Goal: Task Accomplishment & Management: Manage account settings

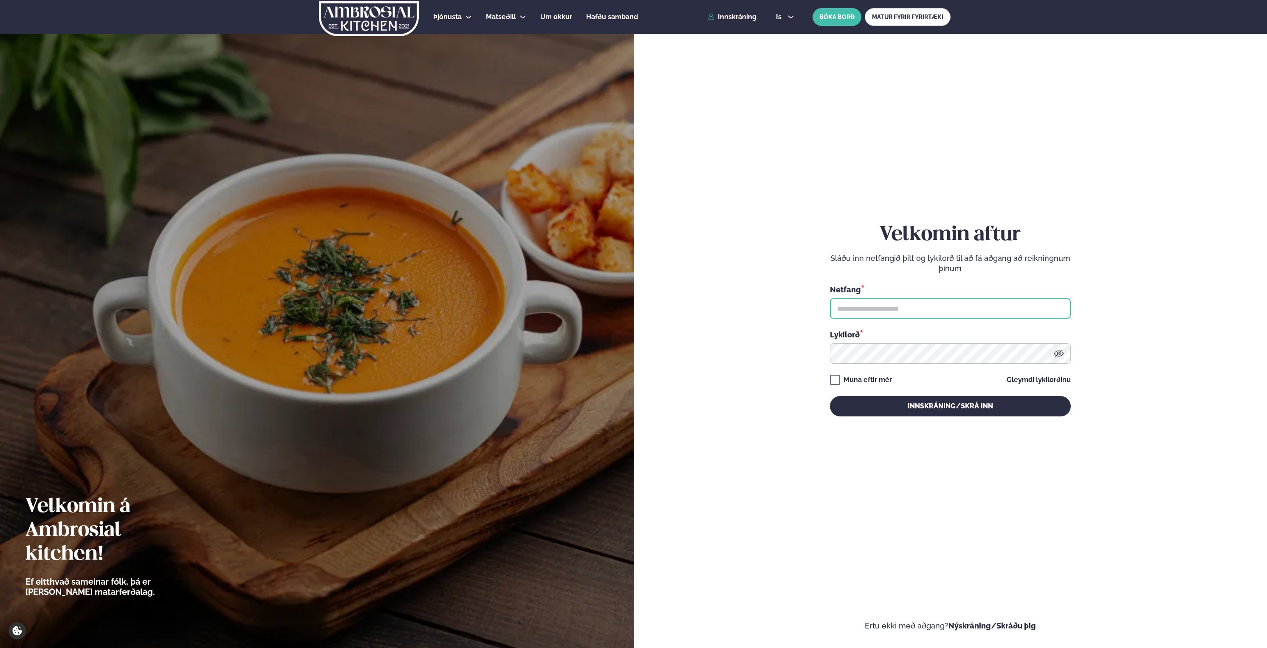
click at [905, 312] on input "text" at bounding box center [950, 308] width 241 height 20
type input "**********"
click at [964, 405] on button "Innskráning/Skrá inn" at bounding box center [950, 406] width 241 height 20
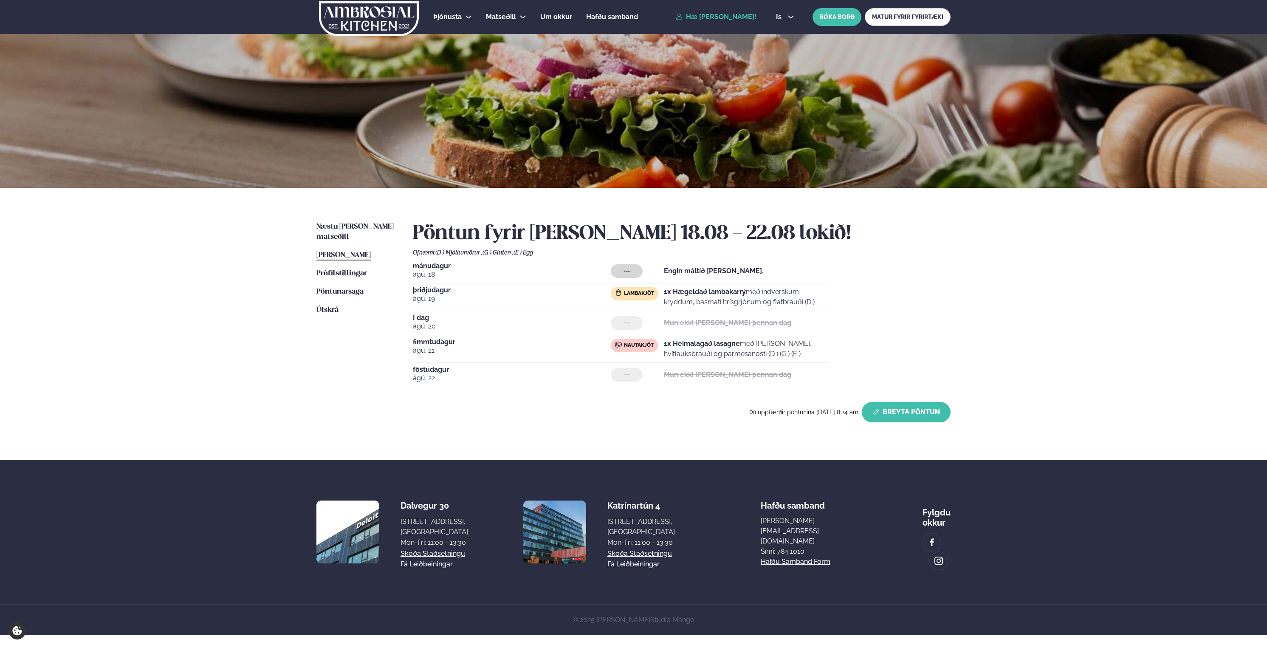
click at [908, 418] on button "Breyta Pöntun" at bounding box center [906, 412] width 89 height 20
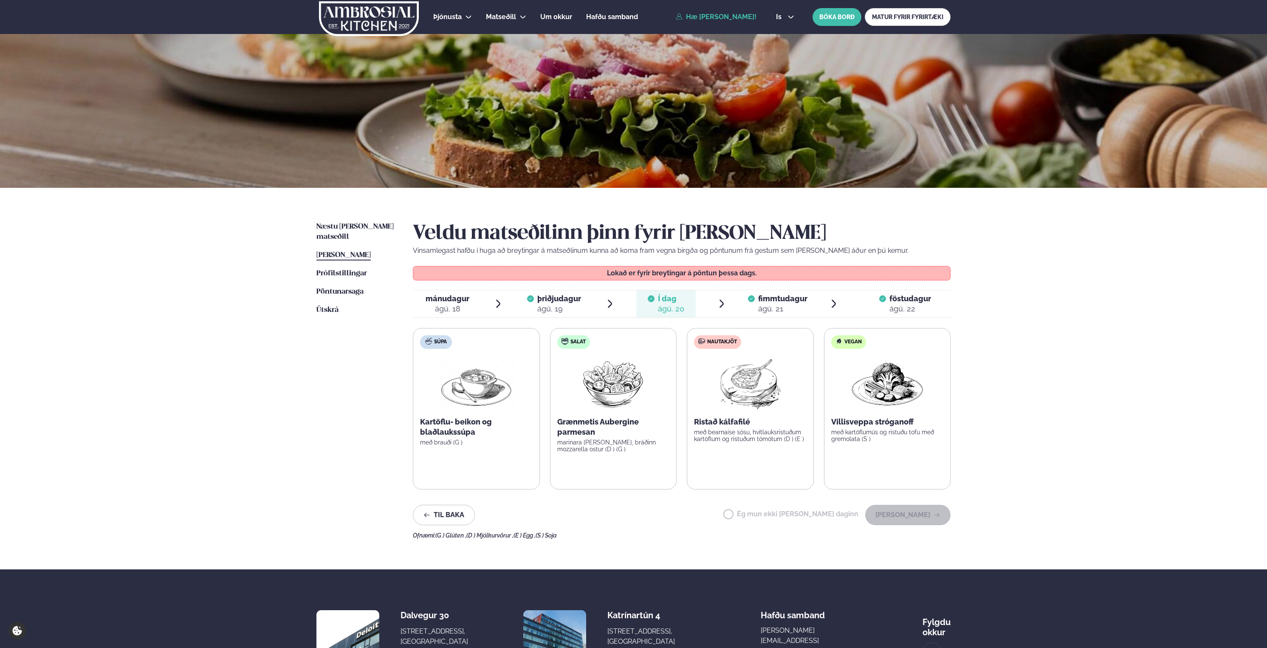
click at [767, 307] on div "ágú. 21" at bounding box center [782, 309] width 49 height 10
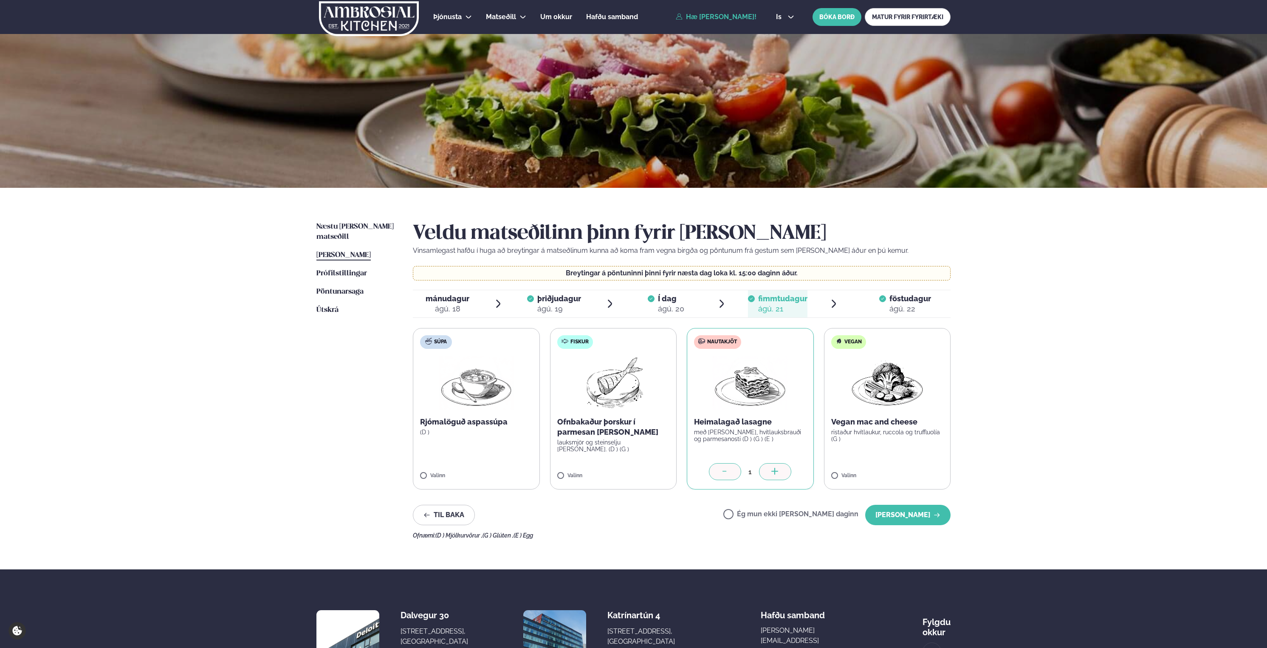
click at [736, 478] on div at bounding box center [725, 471] width 32 height 17
click at [758, 519] on label "Ég mun ekki [PERSON_NAME] daginn" at bounding box center [791, 515] width 135 height 9
click at [916, 520] on button "[PERSON_NAME]" at bounding box center [907, 515] width 85 height 20
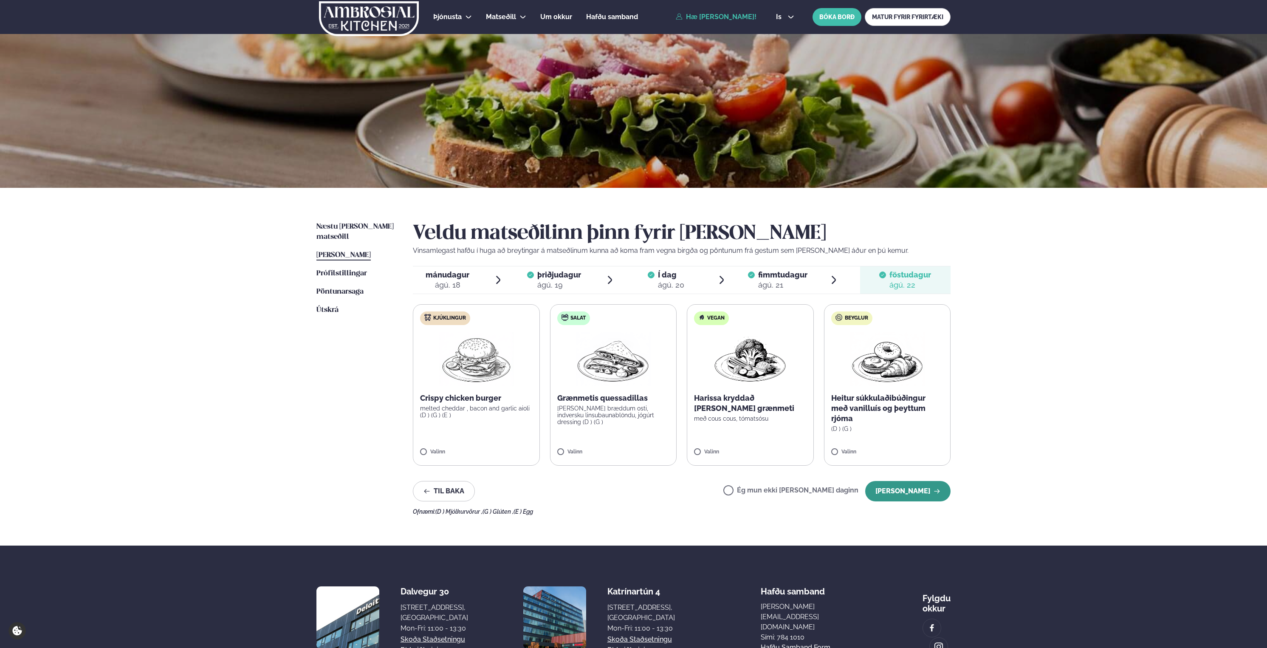
click at [889, 489] on button "[PERSON_NAME]" at bounding box center [907, 491] width 85 height 20
